Goal: Task Accomplishment & Management: Manage account settings

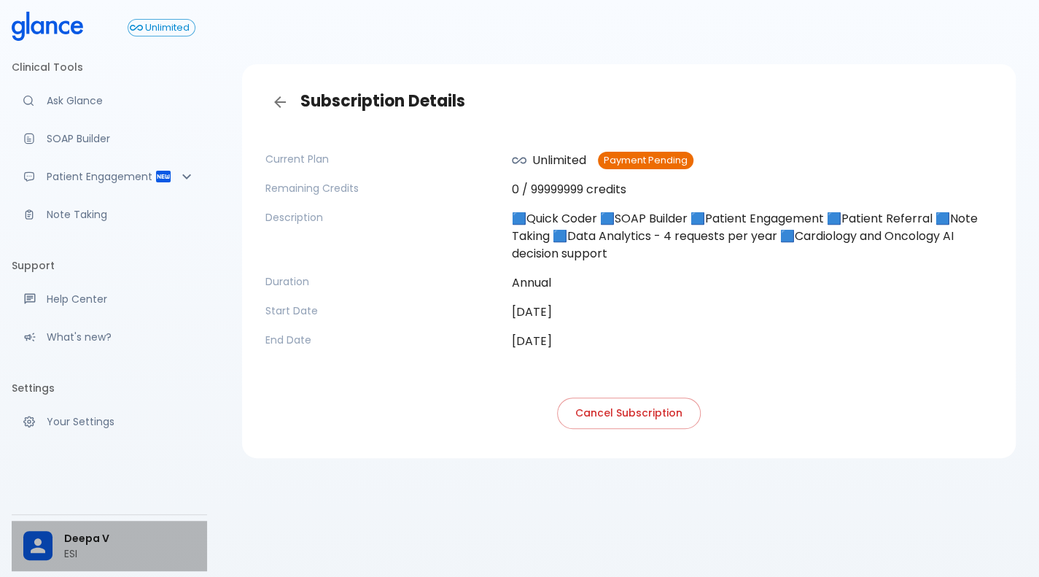
click at [123, 535] on span "Deepa V" at bounding box center [129, 538] width 131 height 15
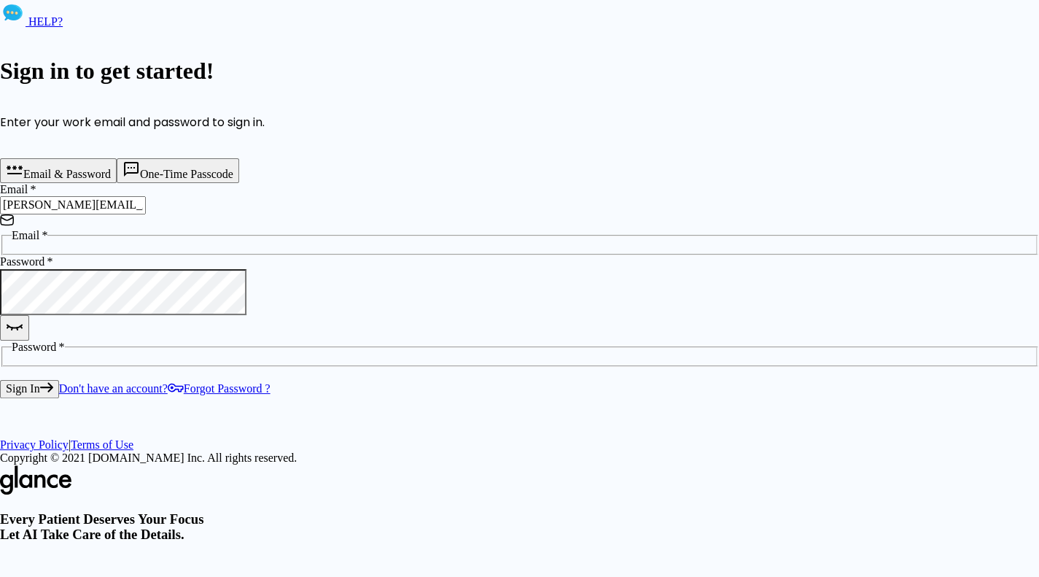
click at [146, 214] on input "[PERSON_NAME][EMAIL_ADDRESS][DOMAIN_NAME]" at bounding box center [73, 205] width 146 height 18
type input "[PERSON_NAME][EMAIL_ADDRESS][DOMAIN_NAME]"
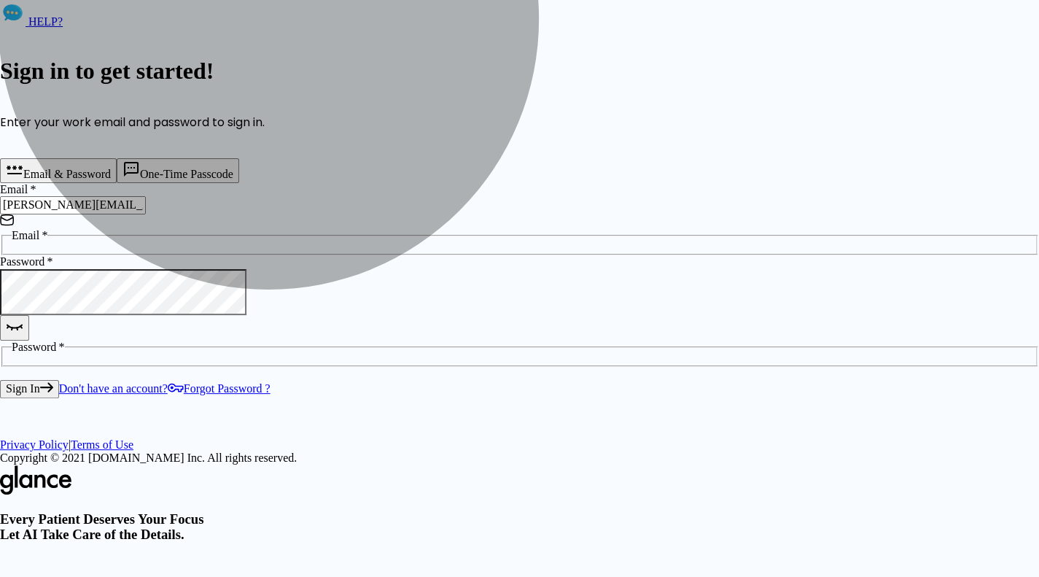
click at [53, 382] on icon "submit" at bounding box center [46, 387] width 13 height 10
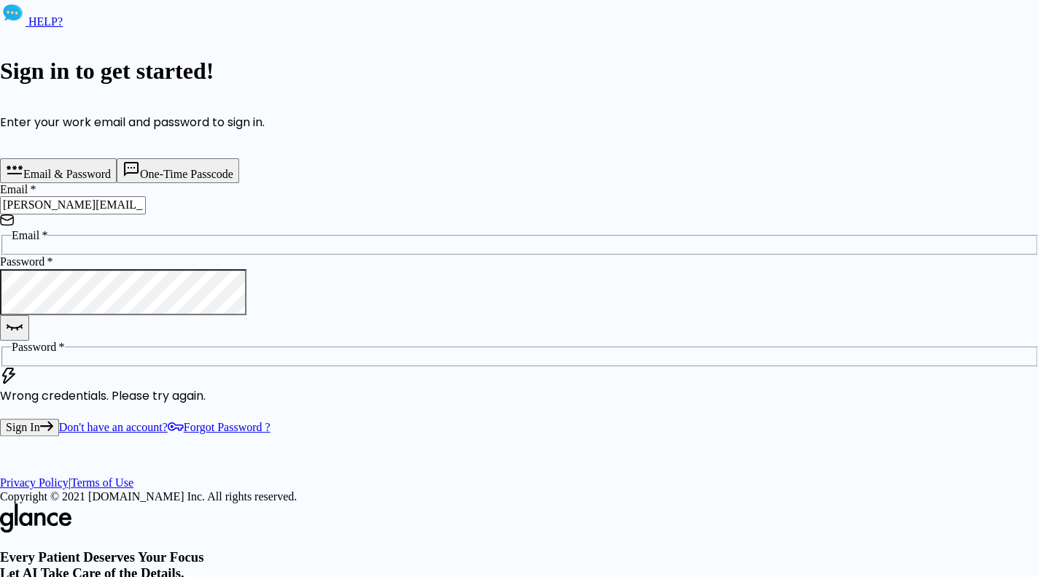
click at [105, 346] on form "Email & Password [SECURITY_DATA] Passcode Email   * [PERSON_NAME][EMAIL_ADDRESS…" at bounding box center [519, 297] width 1039 height 278
click at [22, 325] on icon "button" at bounding box center [14, 326] width 15 height 3
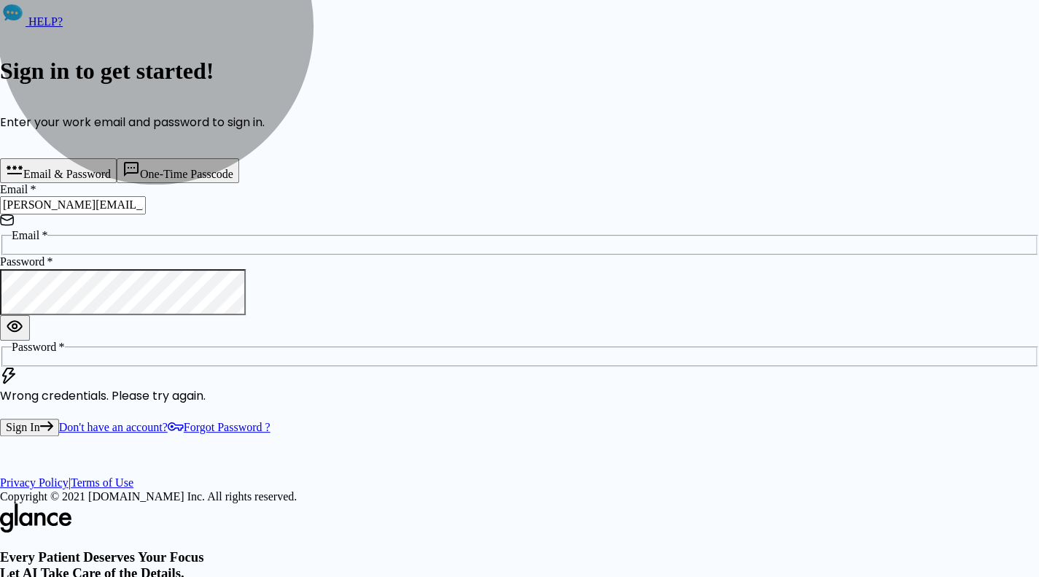
click at [59, 419] on button "Sign In" at bounding box center [29, 428] width 59 height 18
